Goal: Information Seeking & Learning: Learn about a topic

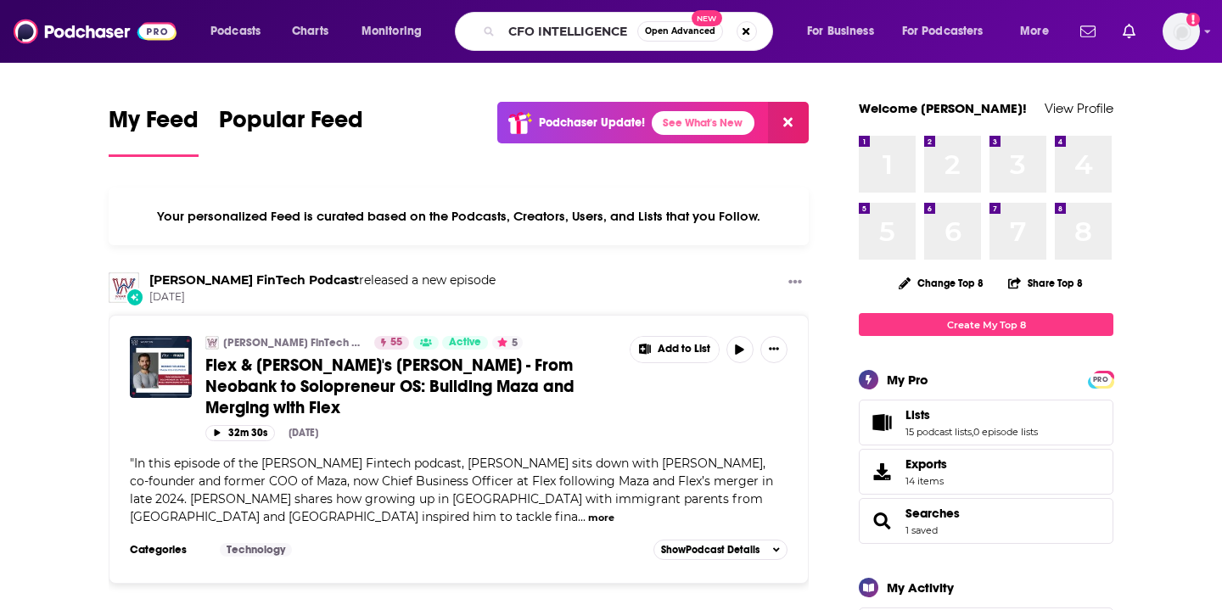
type input "CFO INTELLIGENCE"
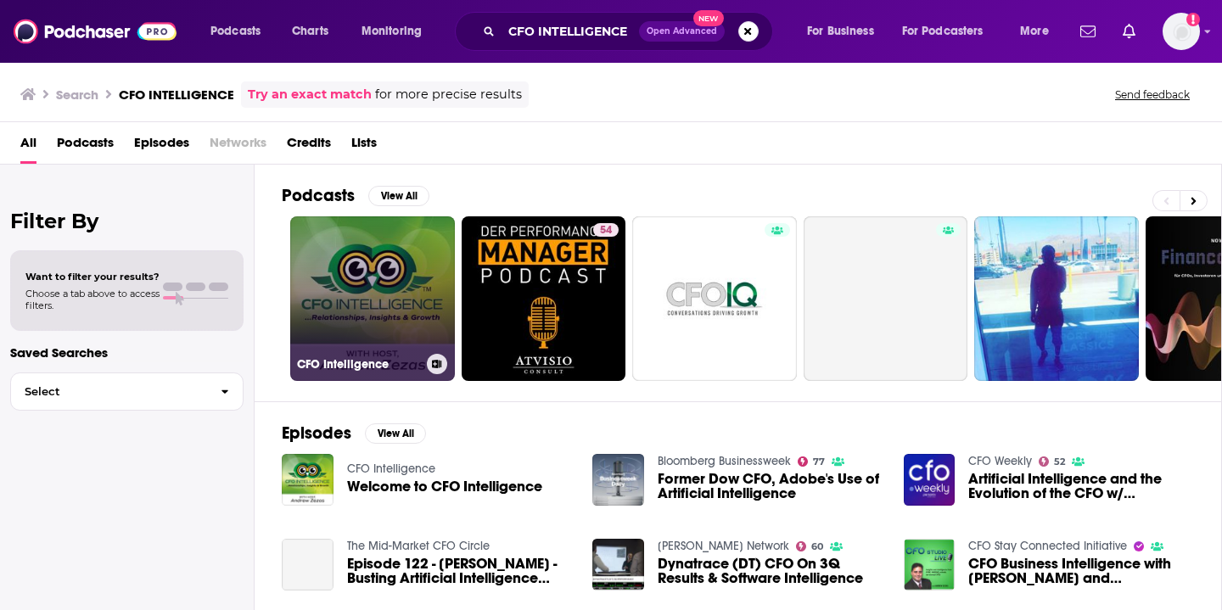
click at [371, 305] on link "CFO Intelligence" at bounding box center [372, 298] width 165 height 165
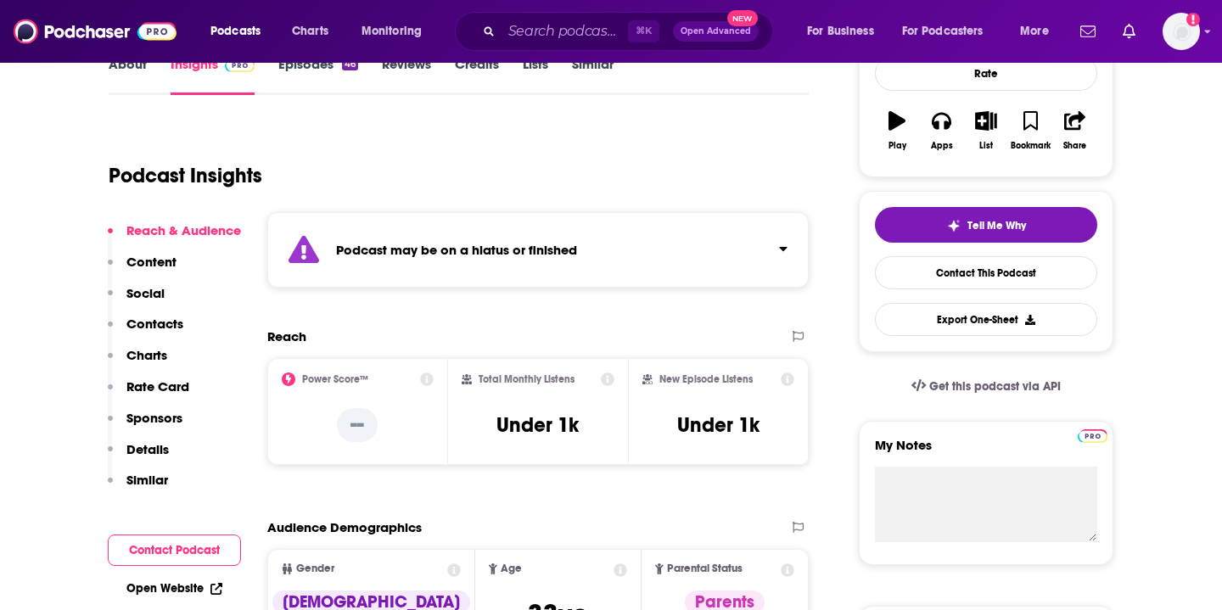
scroll to position [276, 0]
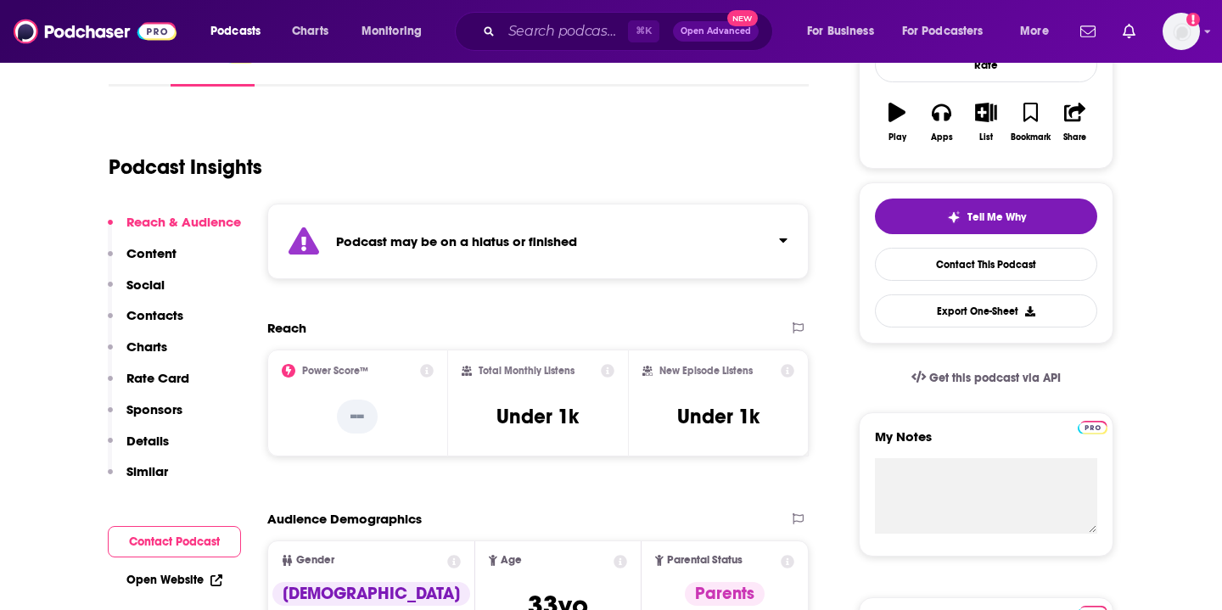
click at [165, 582] on link "Open Website" at bounding box center [174, 580] width 96 height 14
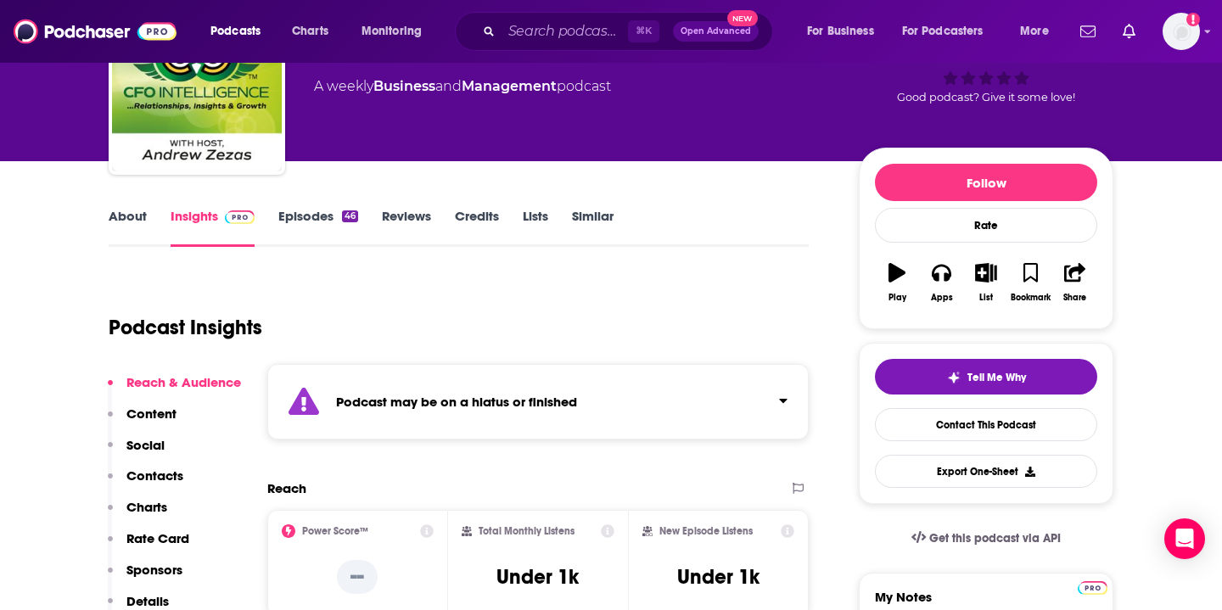
scroll to position [60, 0]
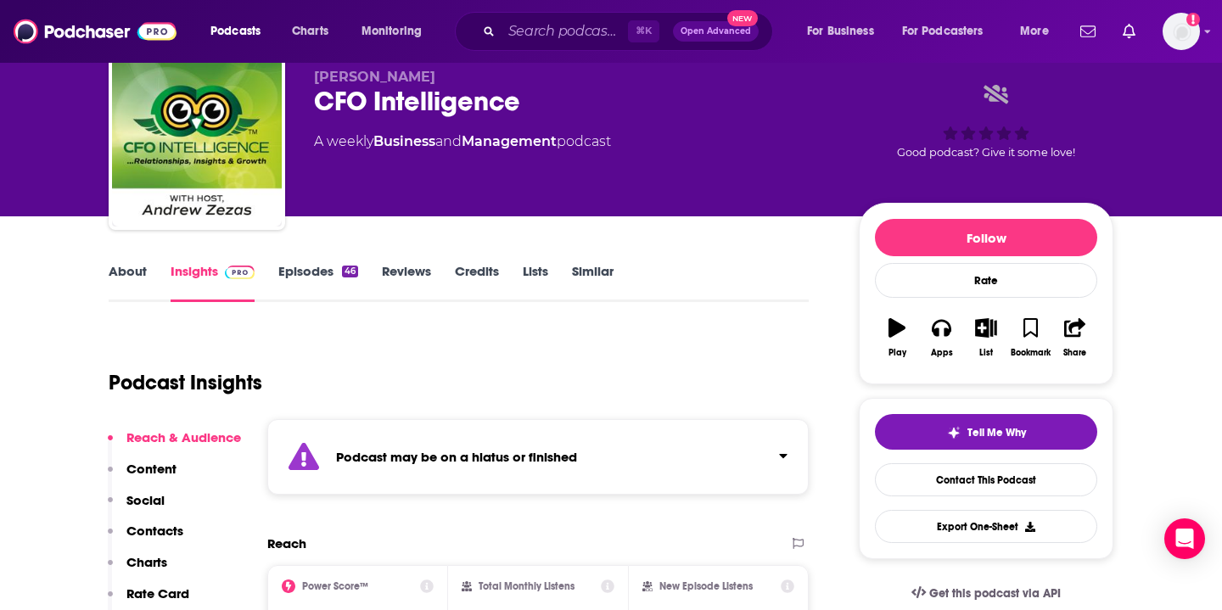
click at [129, 279] on link "About" at bounding box center [128, 282] width 38 height 39
